Goal: Find specific page/section: Find specific page/section

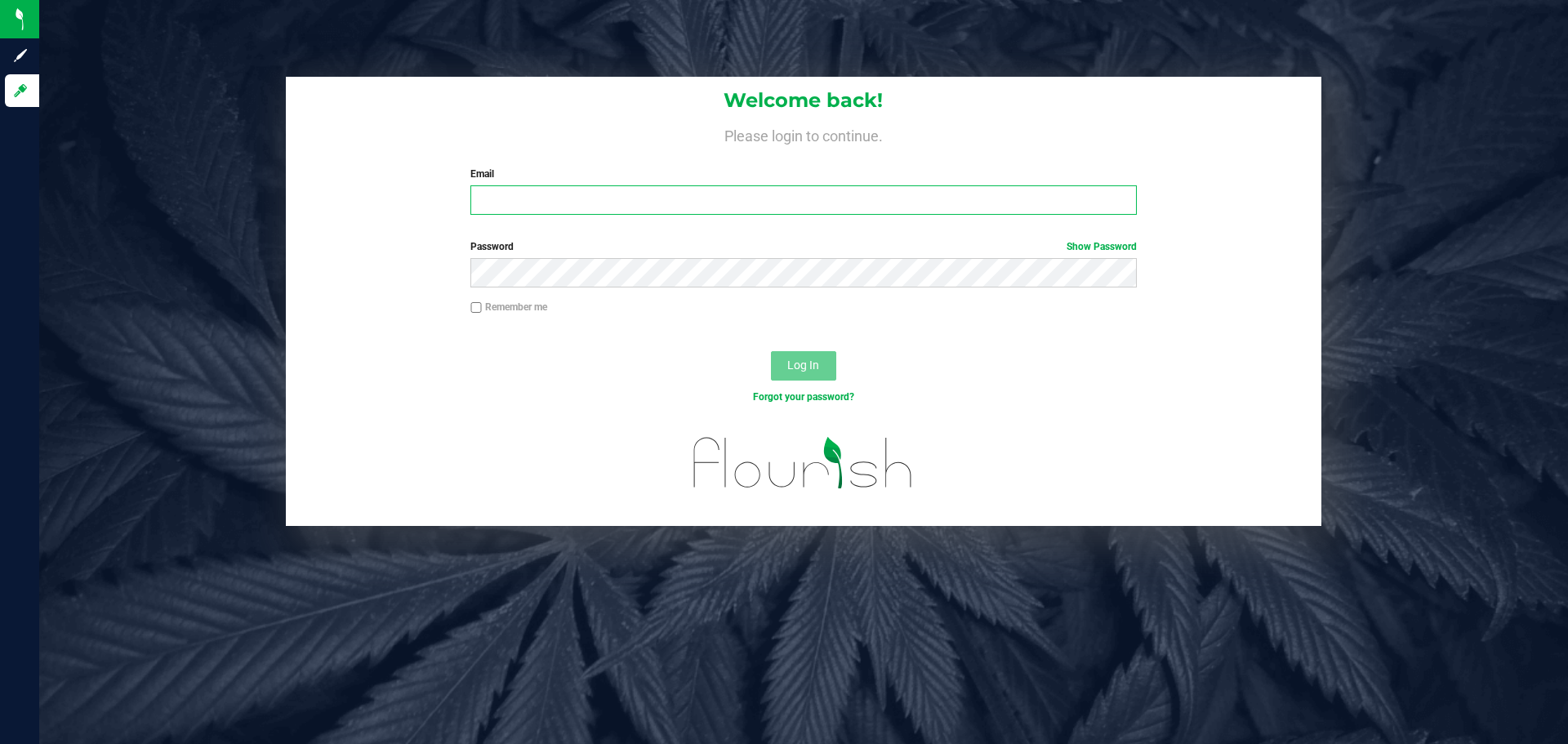
click at [646, 200] on input "Email" at bounding box center [803, 200] width 665 height 29
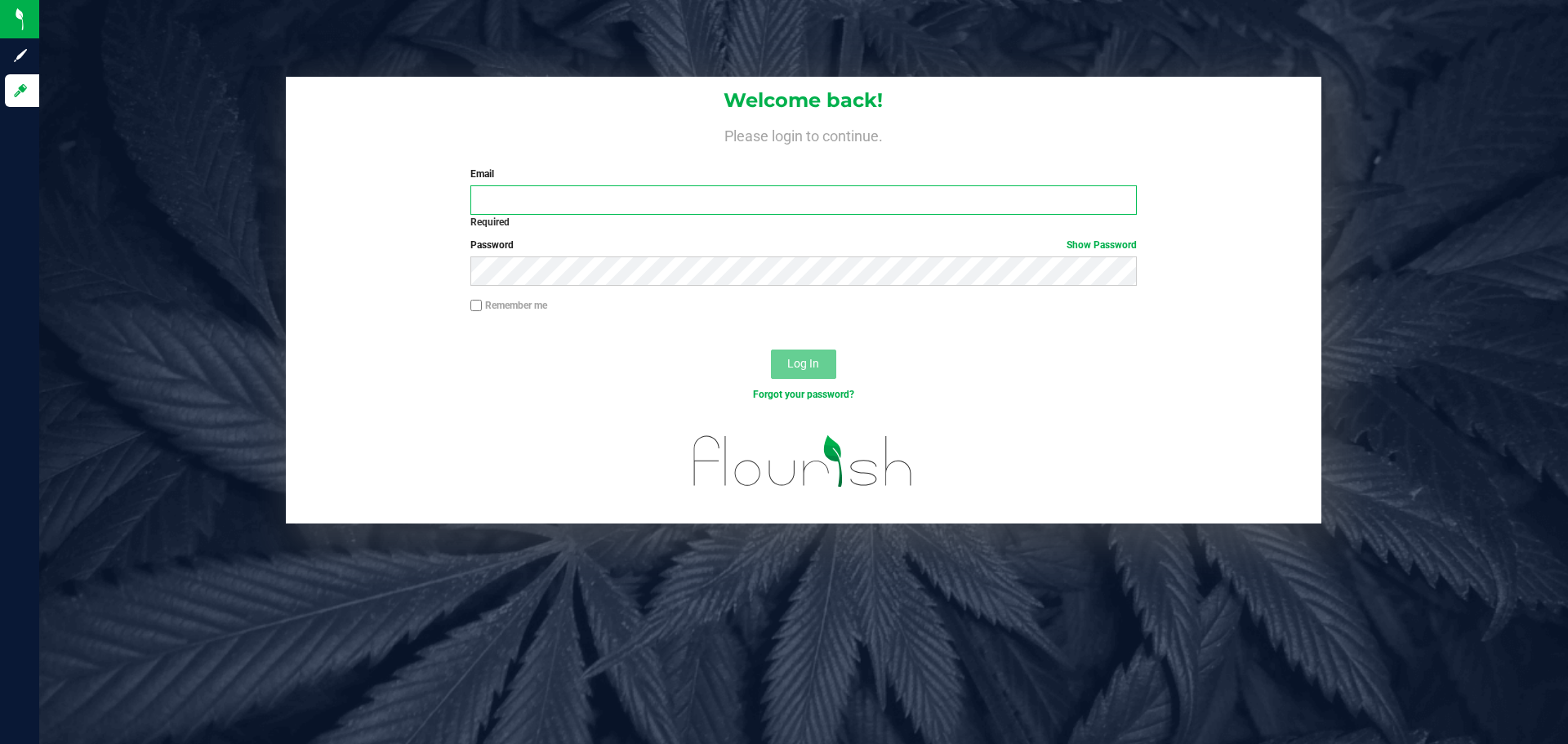
type input "[PERSON_NAME][EMAIL_ADDRESS][PERSON_NAME][DOMAIN_NAME]"
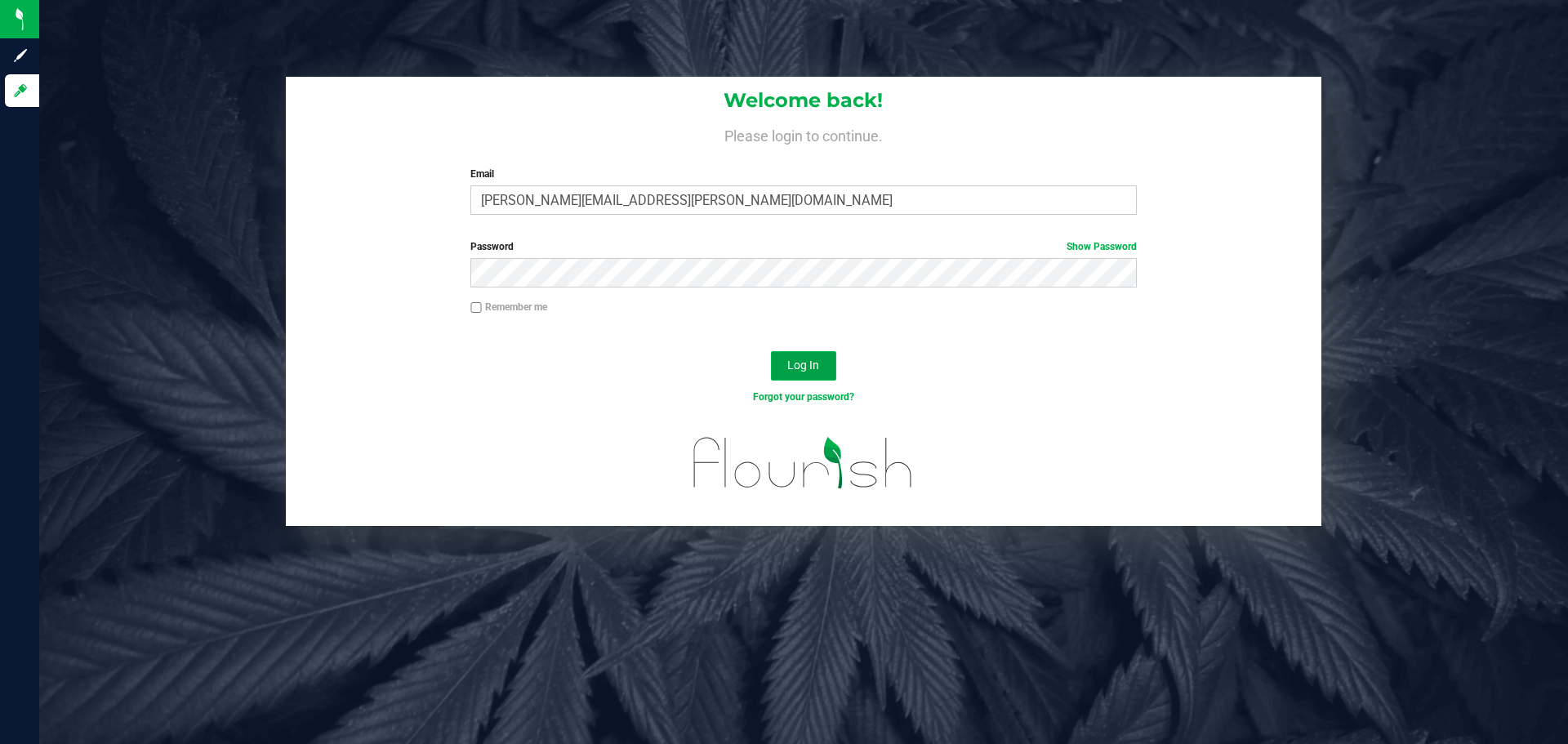
click at [826, 370] on button "Log In" at bounding box center [804, 366] width 65 height 29
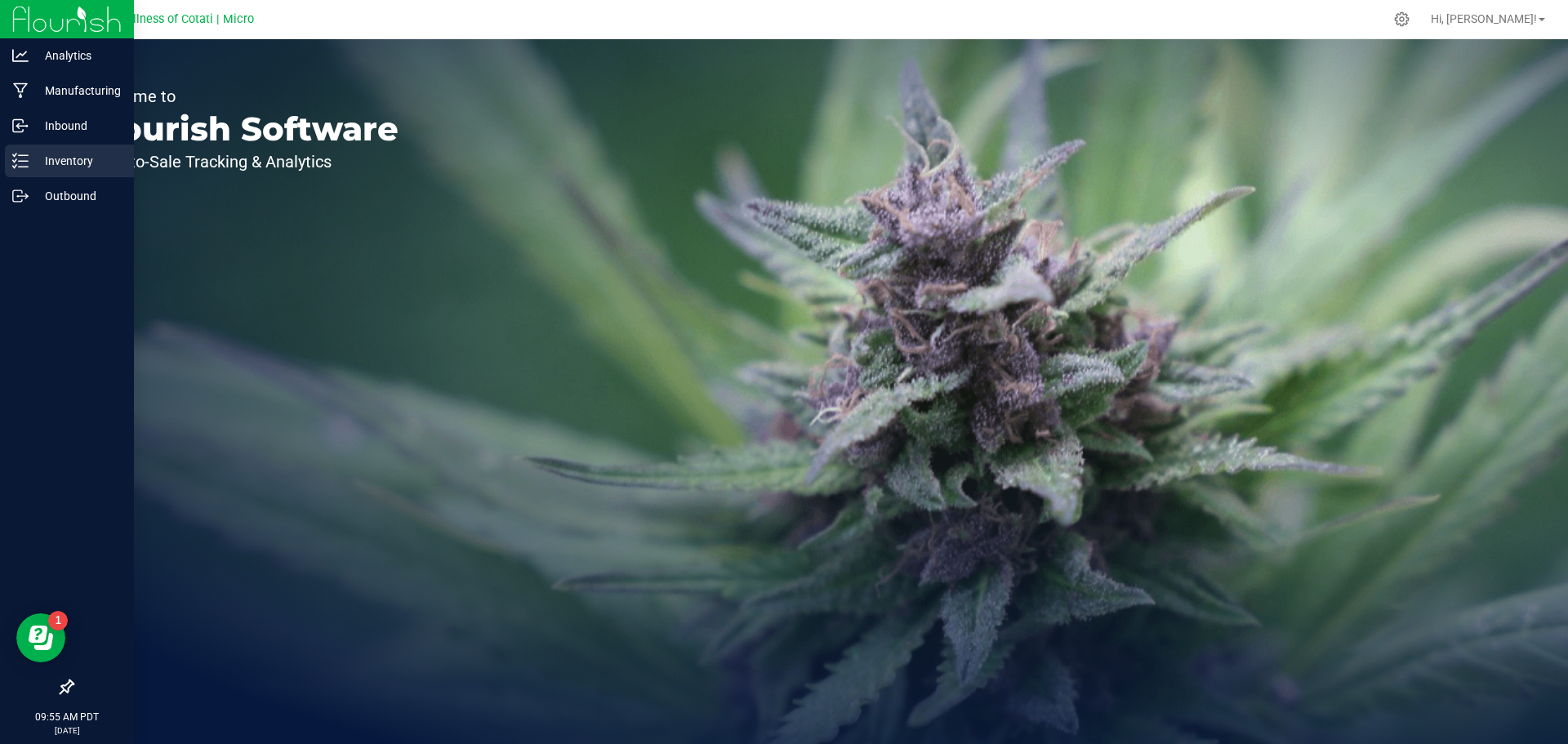
click at [89, 172] on div "Inventory" at bounding box center [69, 160] width 129 height 32
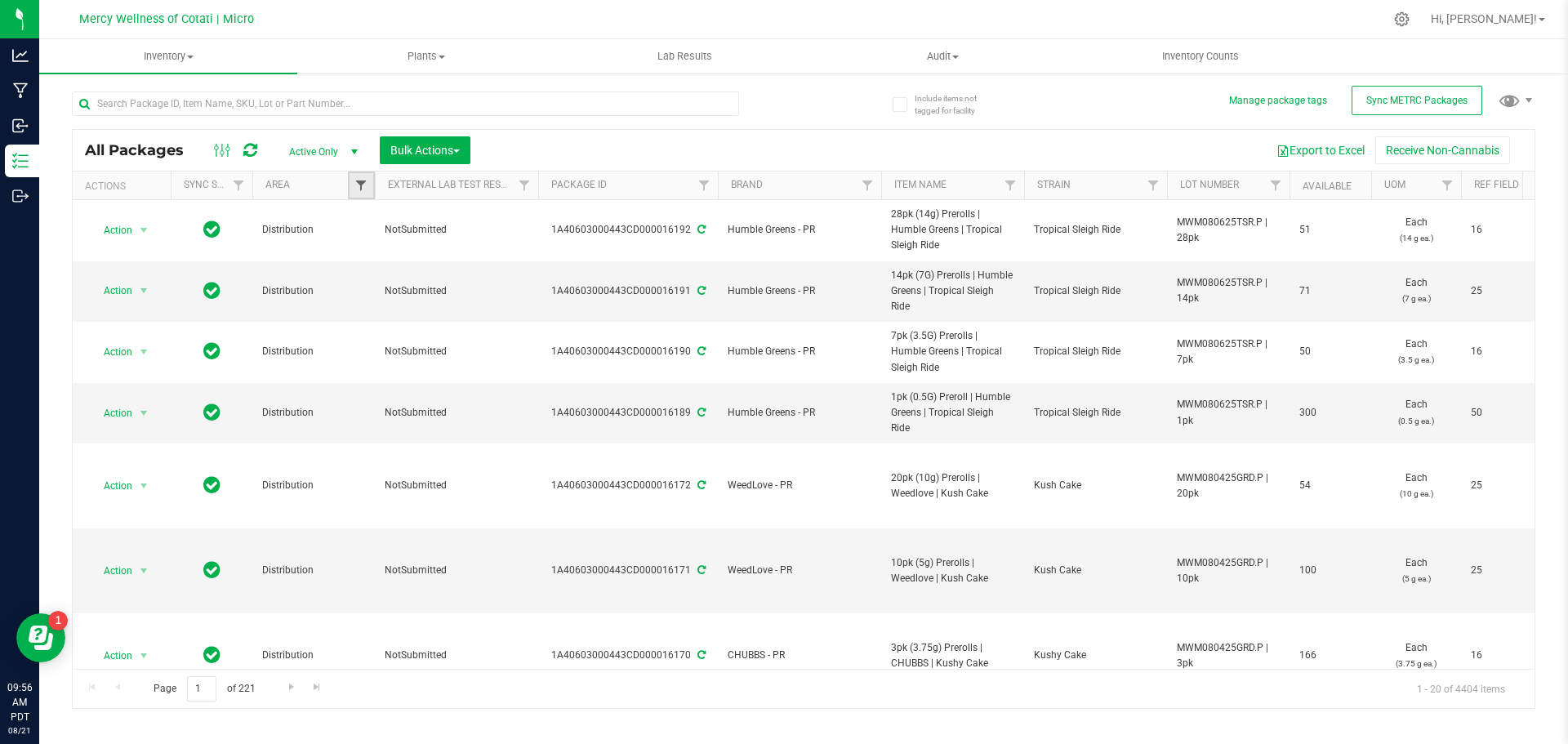
click at [358, 188] on span "Filter" at bounding box center [361, 185] width 13 height 13
type input "ma"
click at [369, 261] on input "Manufacturing" at bounding box center [369, 259] width 11 height 11
checkbox input "true"
click at [391, 315] on button "Filter" at bounding box center [397, 321] width 79 height 36
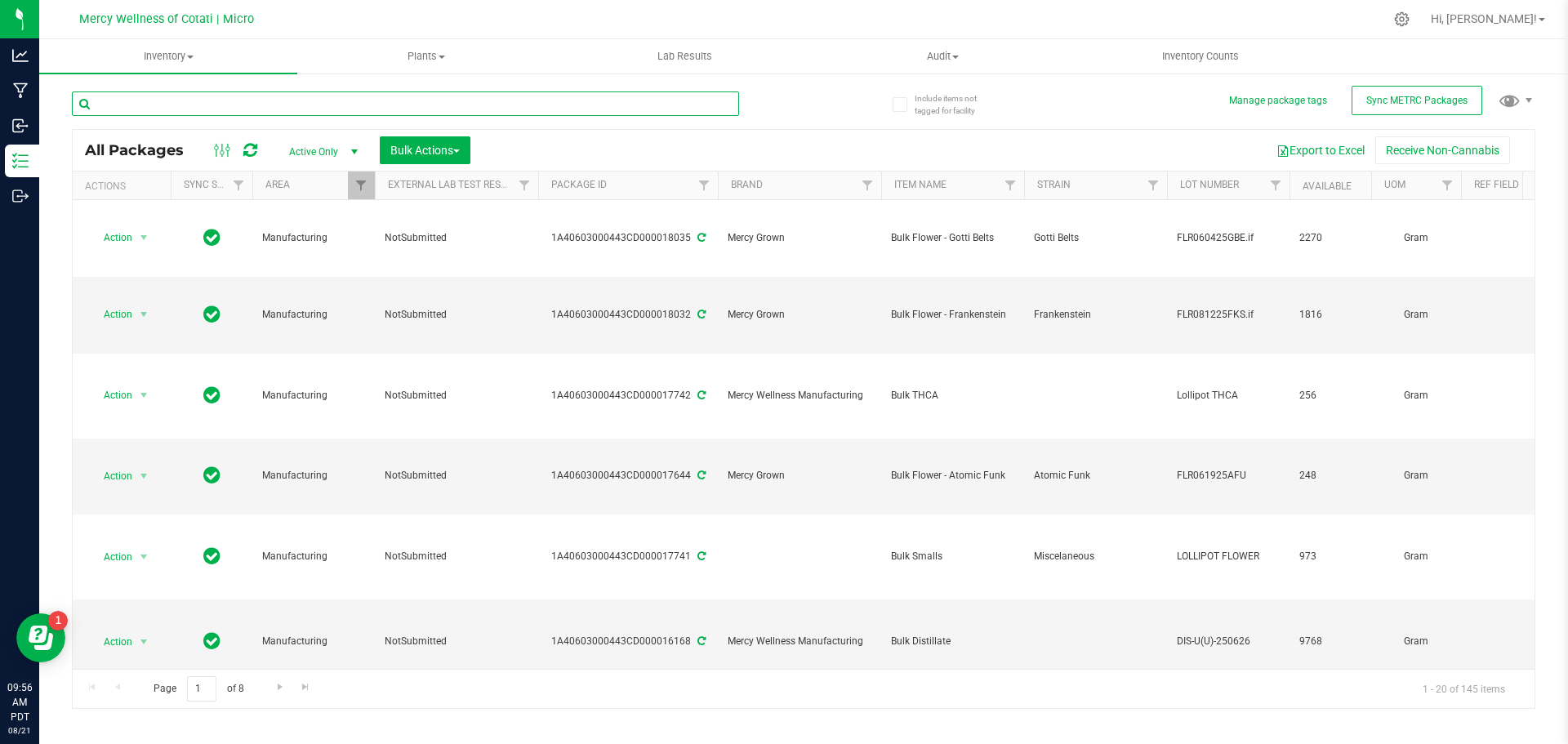
click at [301, 109] on input "text" at bounding box center [405, 103] width 667 height 25
type input "hash"
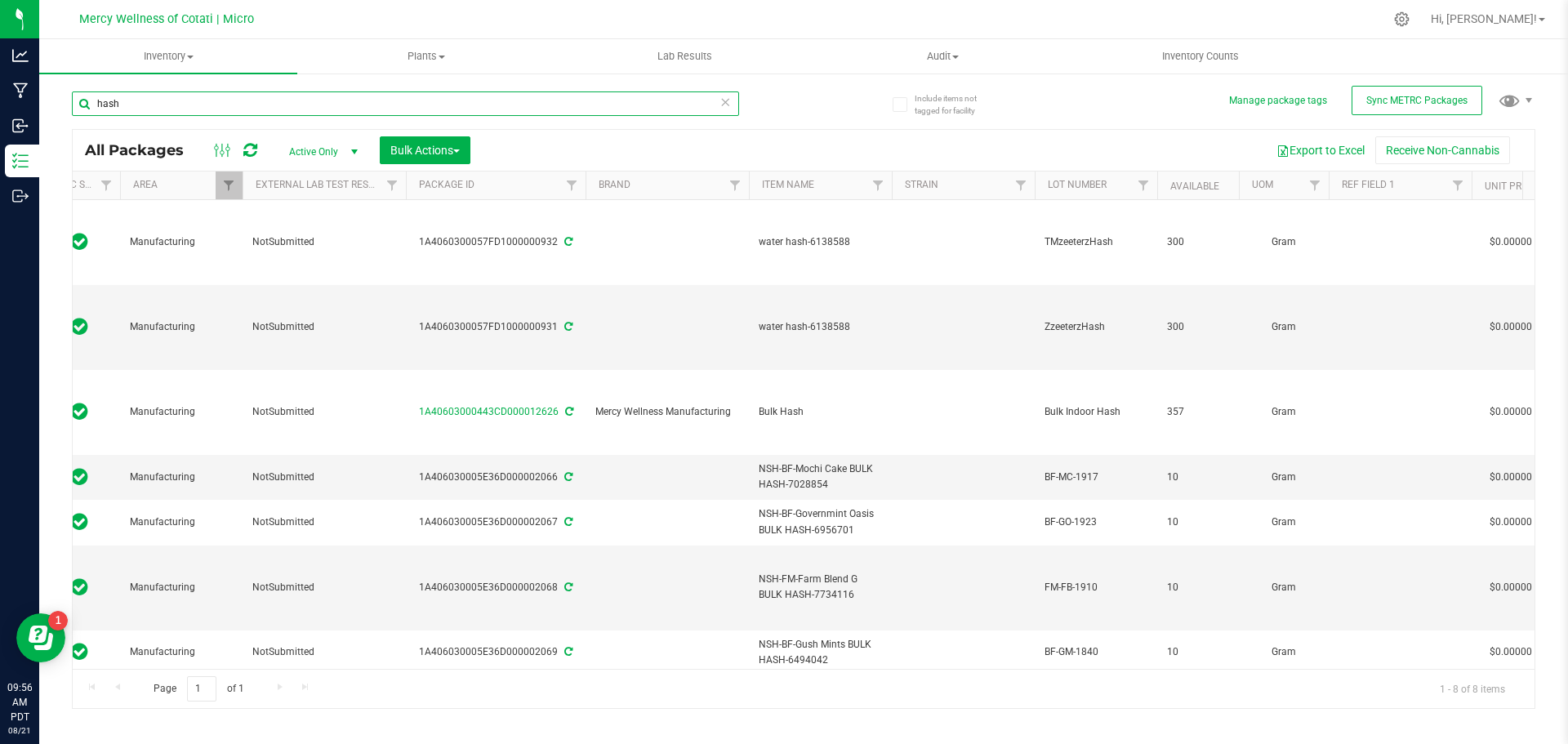
scroll to position [0, 147]
